Goal: Task Accomplishment & Management: Complete application form

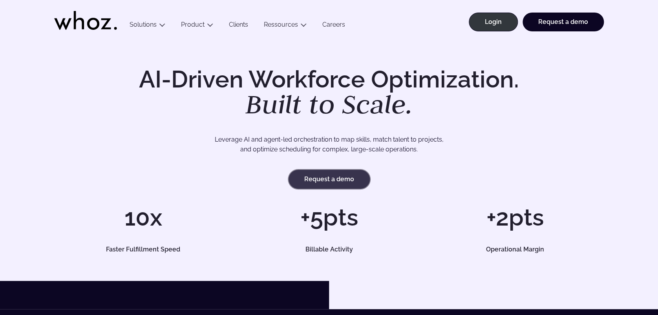
click at [333, 176] on link "Request a demo" at bounding box center [329, 179] width 81 height 19
click at [498, 22] on link "Login" at bounding box center [493, 22] width 49 height 19
